Goal: Task Accomplishment & Management: Complete application form

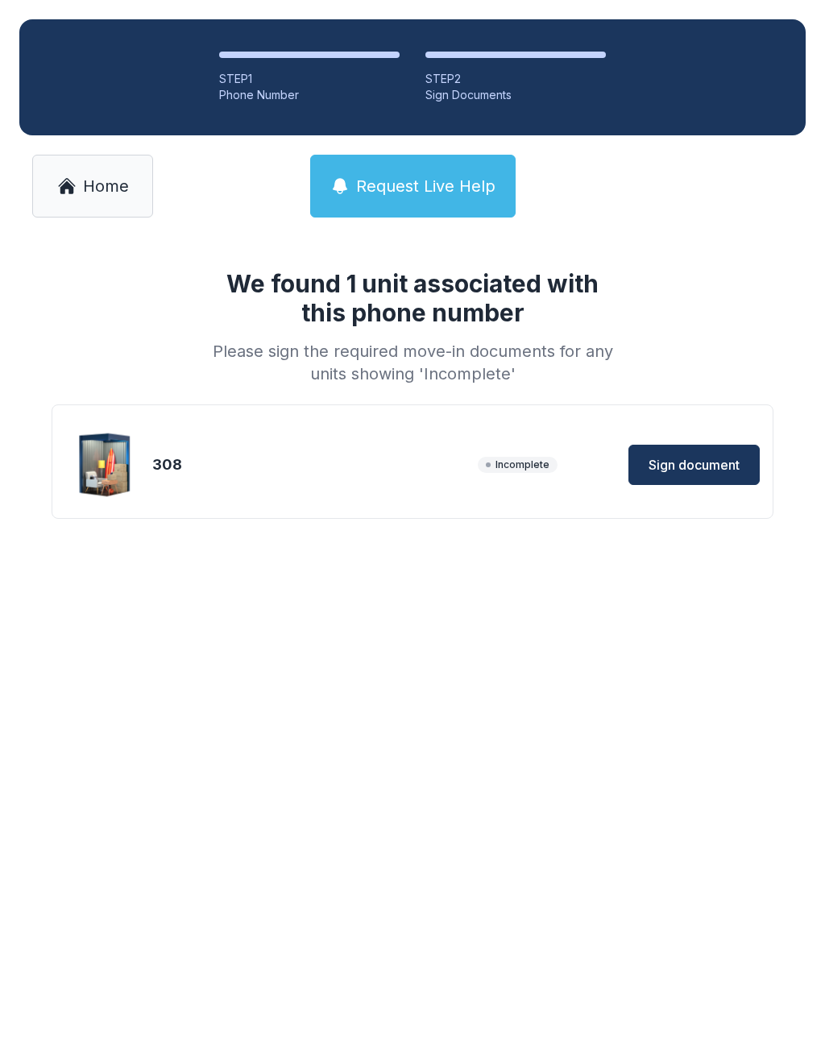
click at [90, 179] on span "Home" at bounding box center [106, 186] width 46 height 23
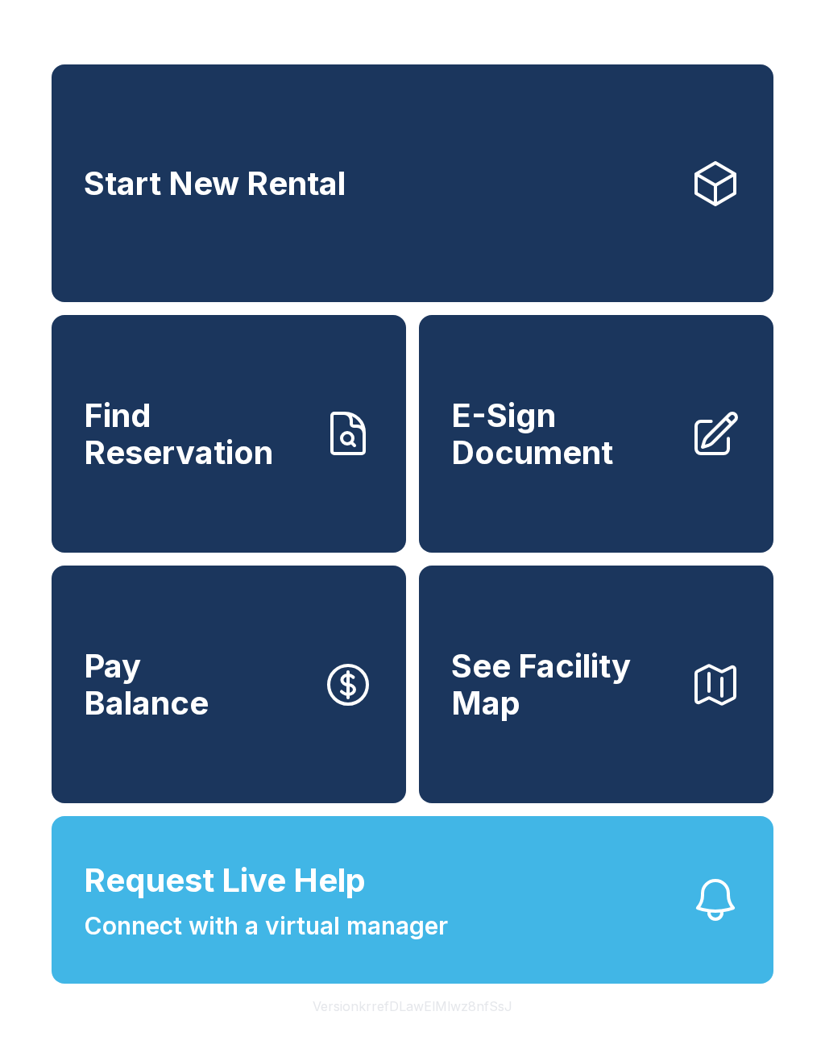
click at [545, 436] on span "E-Sign Document" at bounding box center [564, 433] width 226 height 73
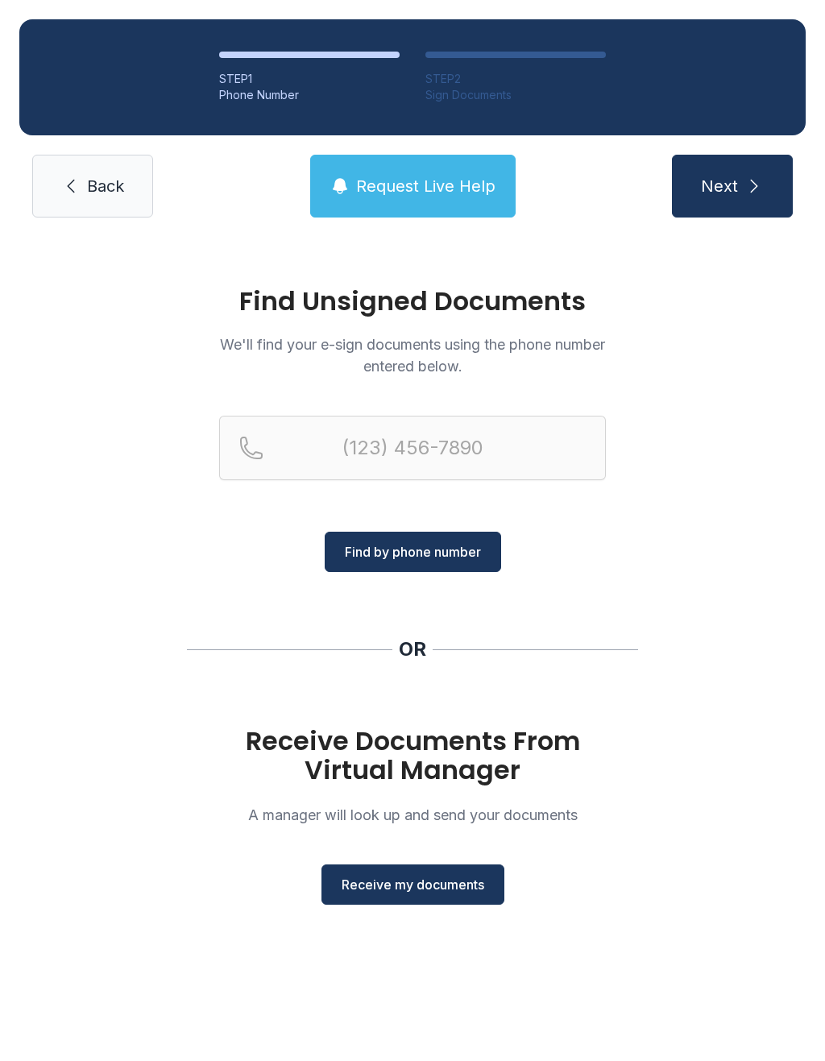
click at [421, 885] on span "Receive my documents" at bounding box center [413, 884] width 143 height 19
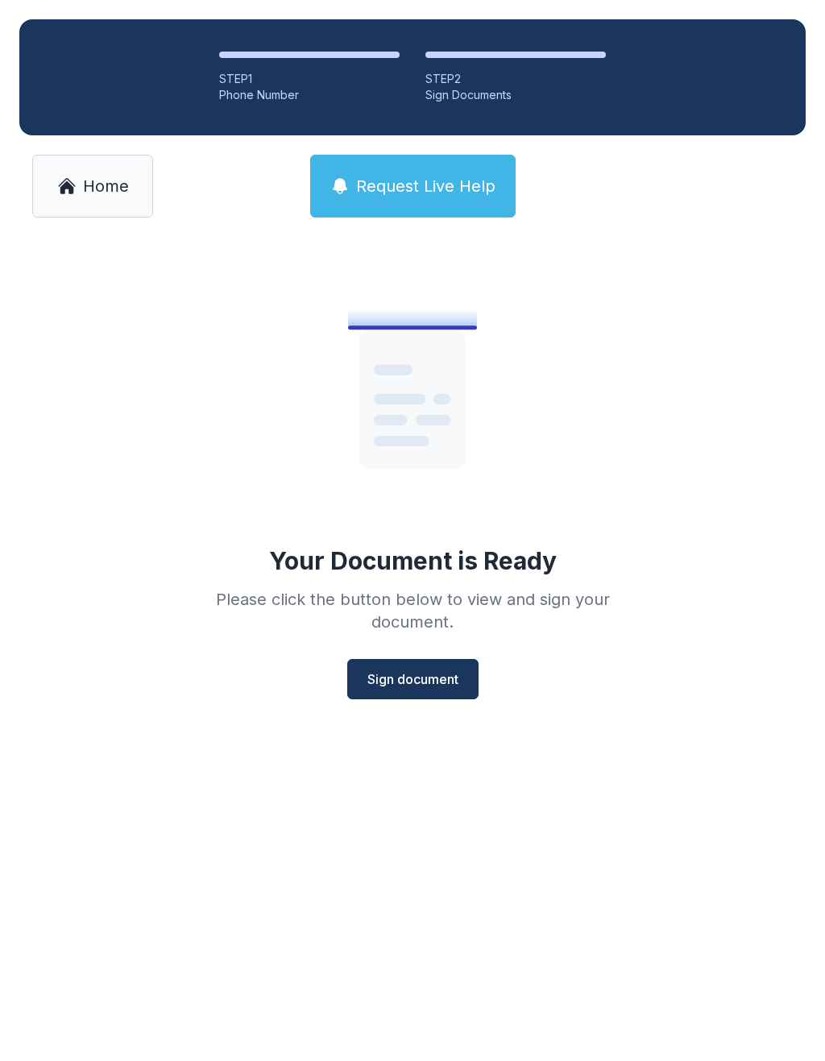
click at [400, 689] on button "Sign document" at bounding box center [412, 679] width 131 height 40
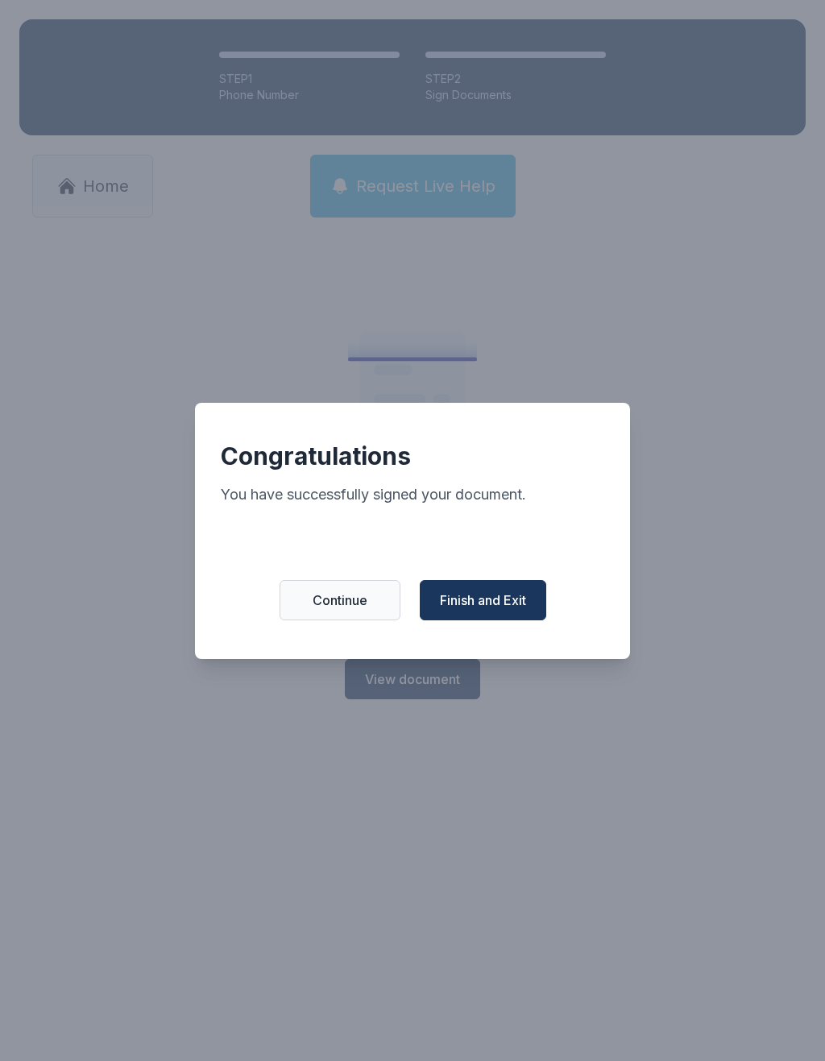
click at [484, 603] on span "Finish and Exit" at bounding box center [483, 600] width 86 height 19
